Goal: Complete application form

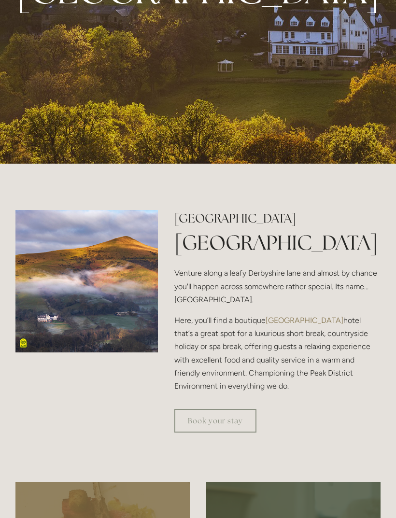
scroll to position [435, 0]
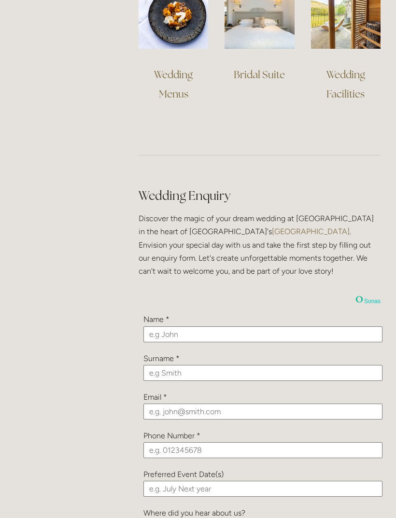
scroll to position [930, 0]
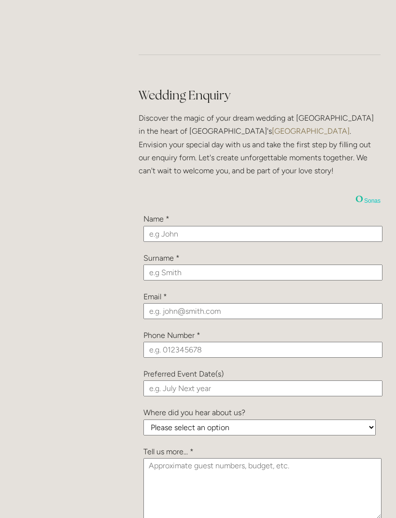
click at [335, 226] on input "text" at bounding box center [262, 234] width 239 height 16
type input "[PERSON_NAME]"
click at [281, 265] on input "text" at bounding box center [262, 273] width 239 height 16
type input "Stringer"
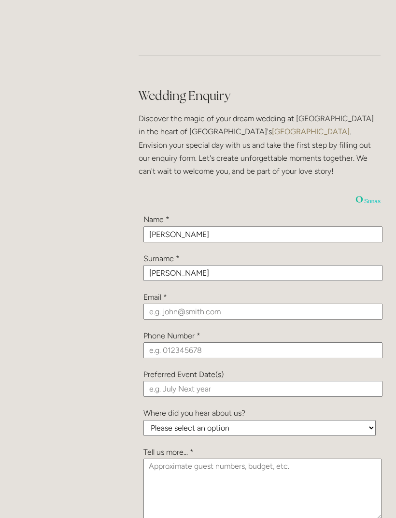
click at [265, 304] on input "email" at bounding box center [262, 312] width 239 height 16
type input "annabellestringer97@googlemail.com"
click at [322, 344] on input "tel" at bounding box center [262, 350] width 239 height 16
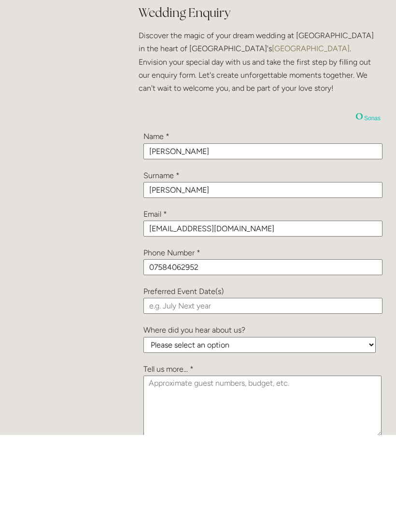
type input "07584062952"
click at [225, 381] on input "text" at bounding box center [262, 389] width 239 height 16
type input "May 2027"
click at [286, 420] on select "Please select an option Been a Guest at the Venue Bridebook Guides for Brides H…" at bounding box center [259, 428] width 232 height 16
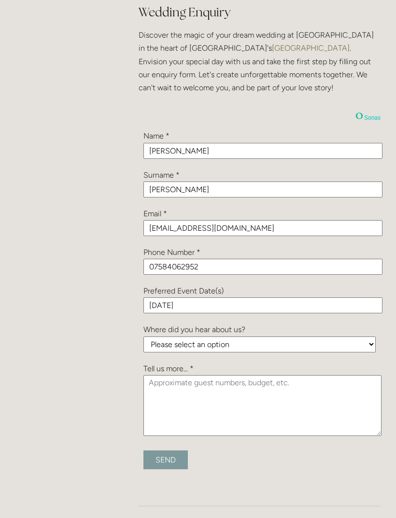
select select "sKfRqMQZC6RdeDTNb"
click at [264, 385] on textarea at bounding box center [262, 405] width 238 height 61
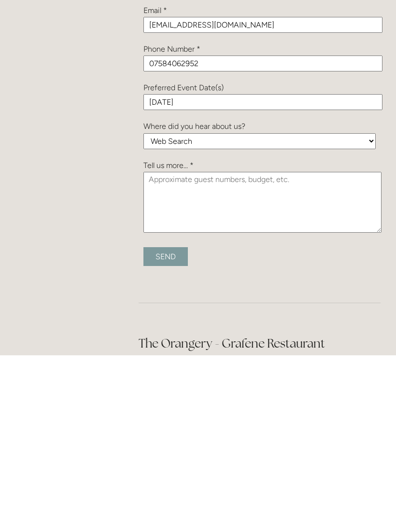
type textarea "B"
type textarea "Pricing and brochure please around 60 guests"
click at [171, 410] on input "Send" at bounding box center [165, 419] width 44 height 19
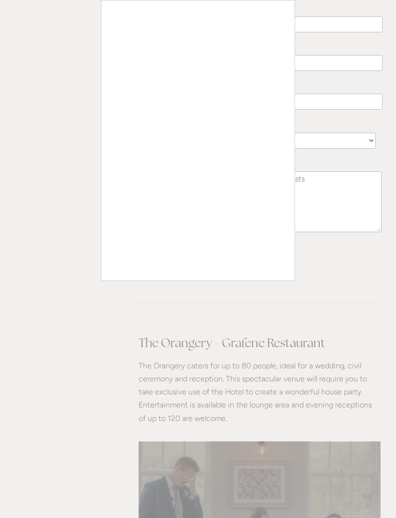
type input "Submitting..."
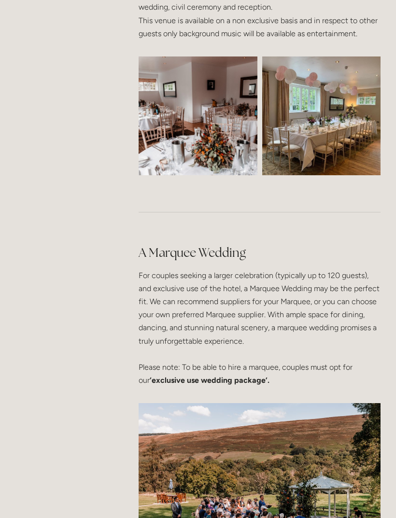
scroll to position [1825, 0]
